Goal: Find specific page/section: Find specific page/section

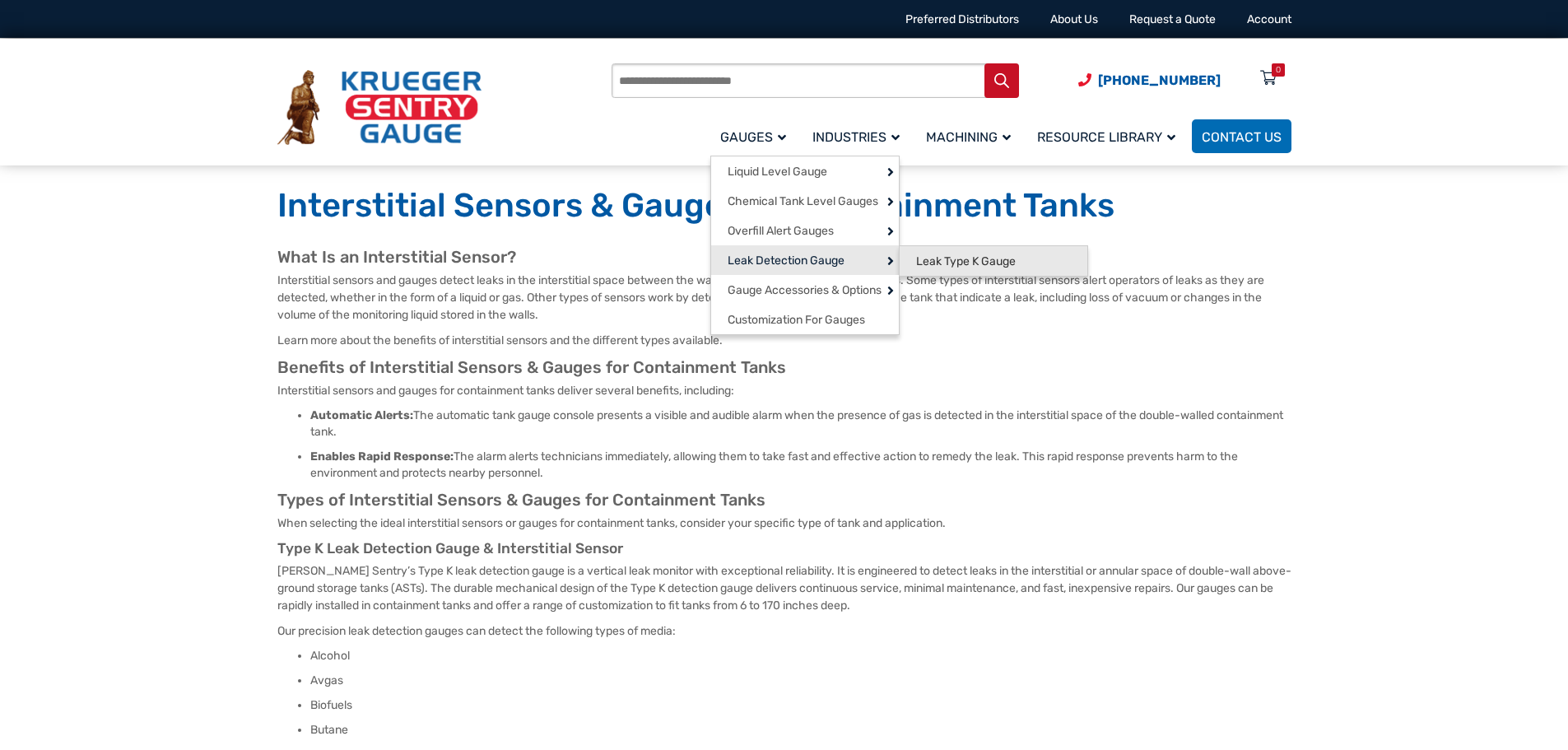
click at [957, 257] on span "Leak Type K Gauge" at bounding box center [966, 262] width 99 height 15
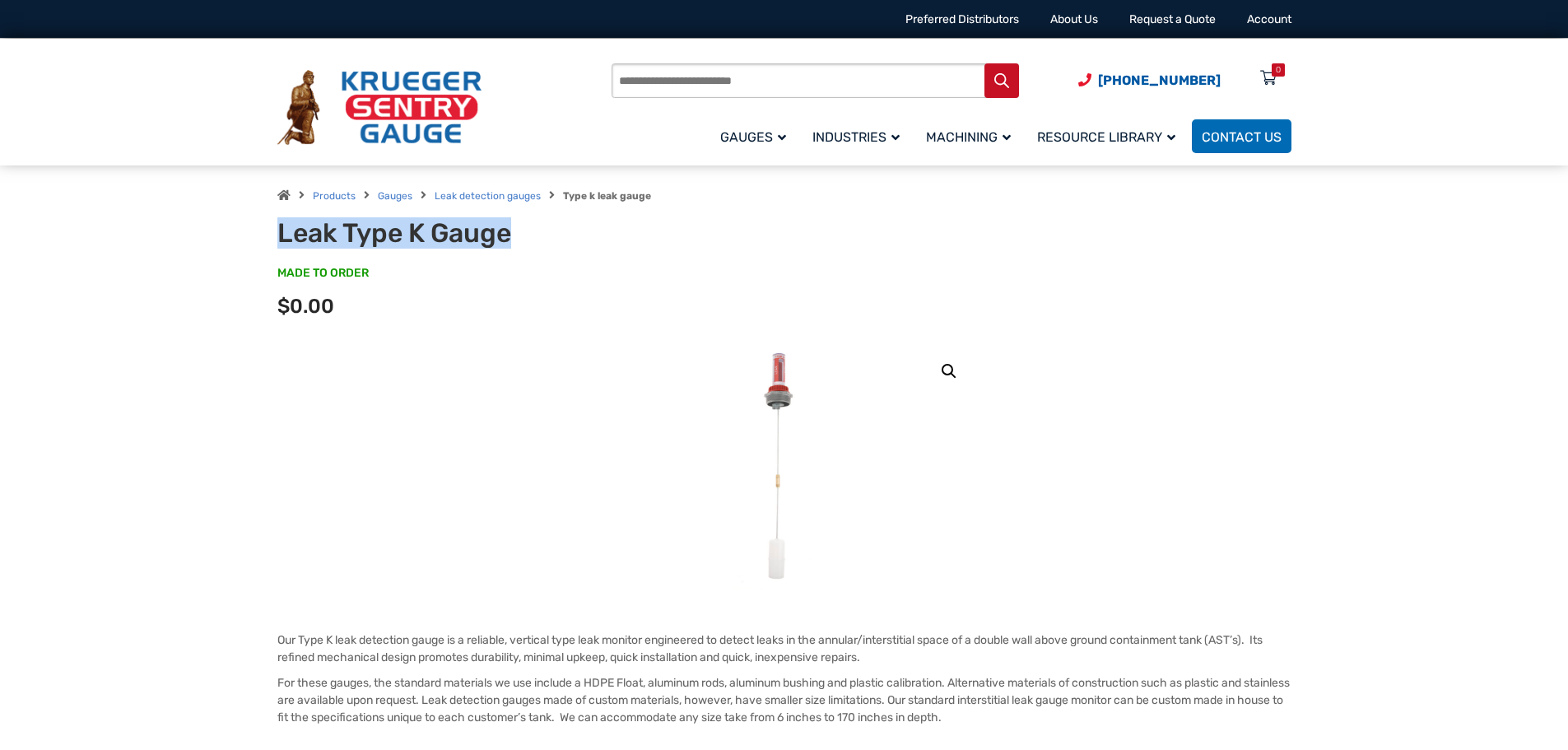
drag, startPoint x: 278, startPoint y: 232, endPoint x: 522, endPoint y: 231, distance: 244.0
click at [522, 231] on h1 "Leak Type K Gauge" at bounding box center [480, 233] width 406 height 31
copy h1 "Leak Type K Gauge"
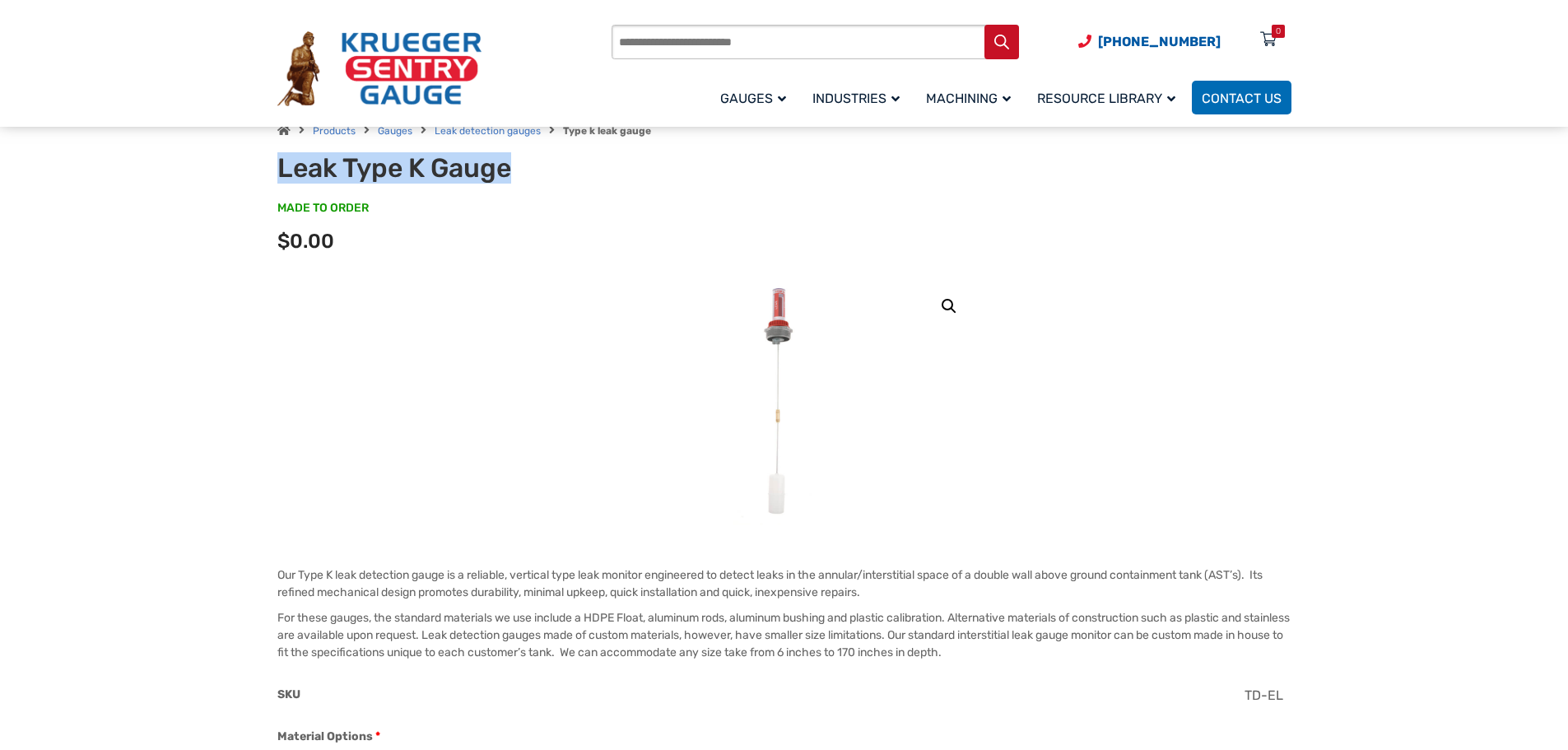
scroll to position [411, 0]
